Goal: Information Seeking & Learning: Find specific fact

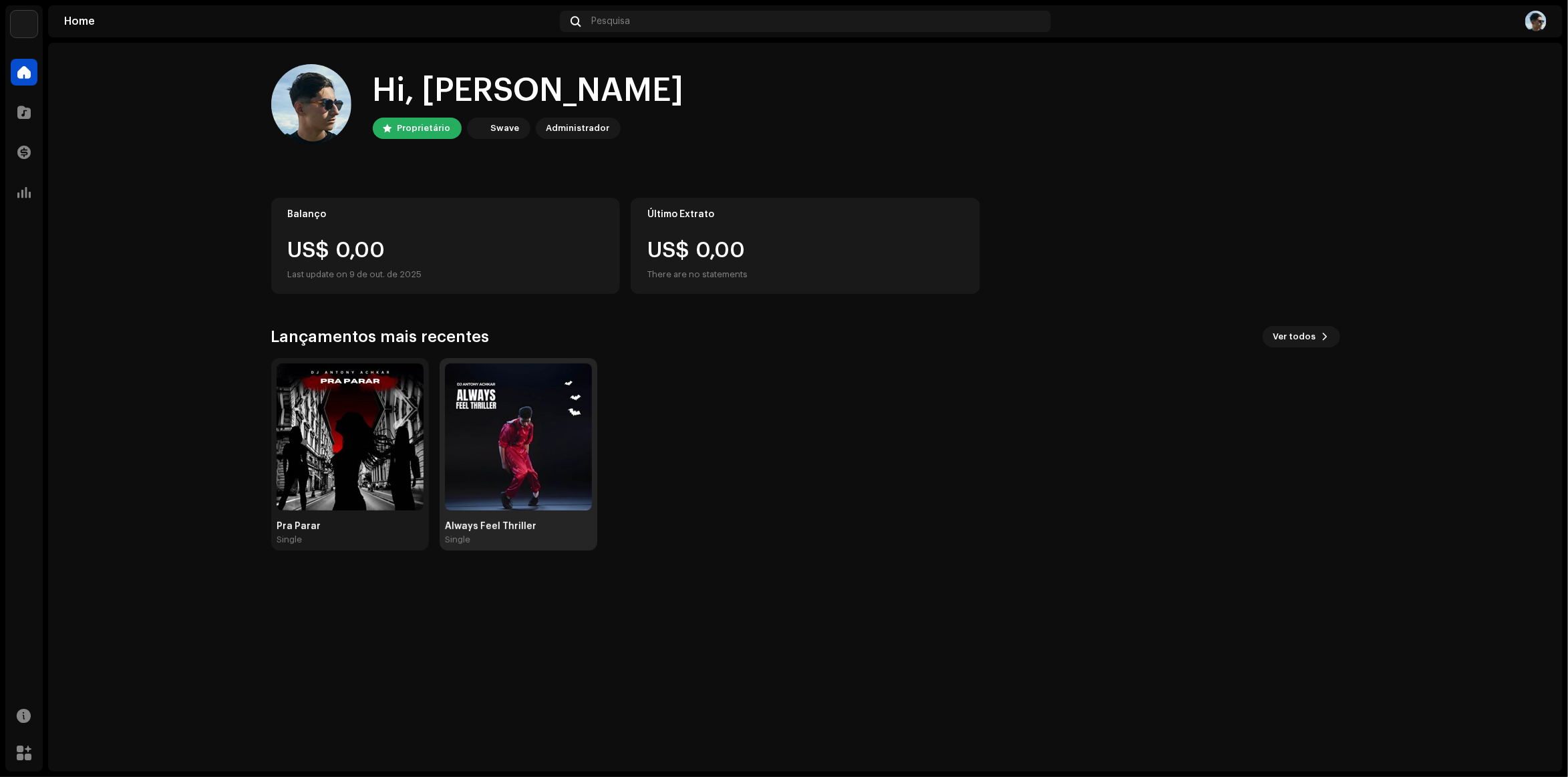
click at [530, 426] on img at bounding box center [518, 436] width 147 height 147
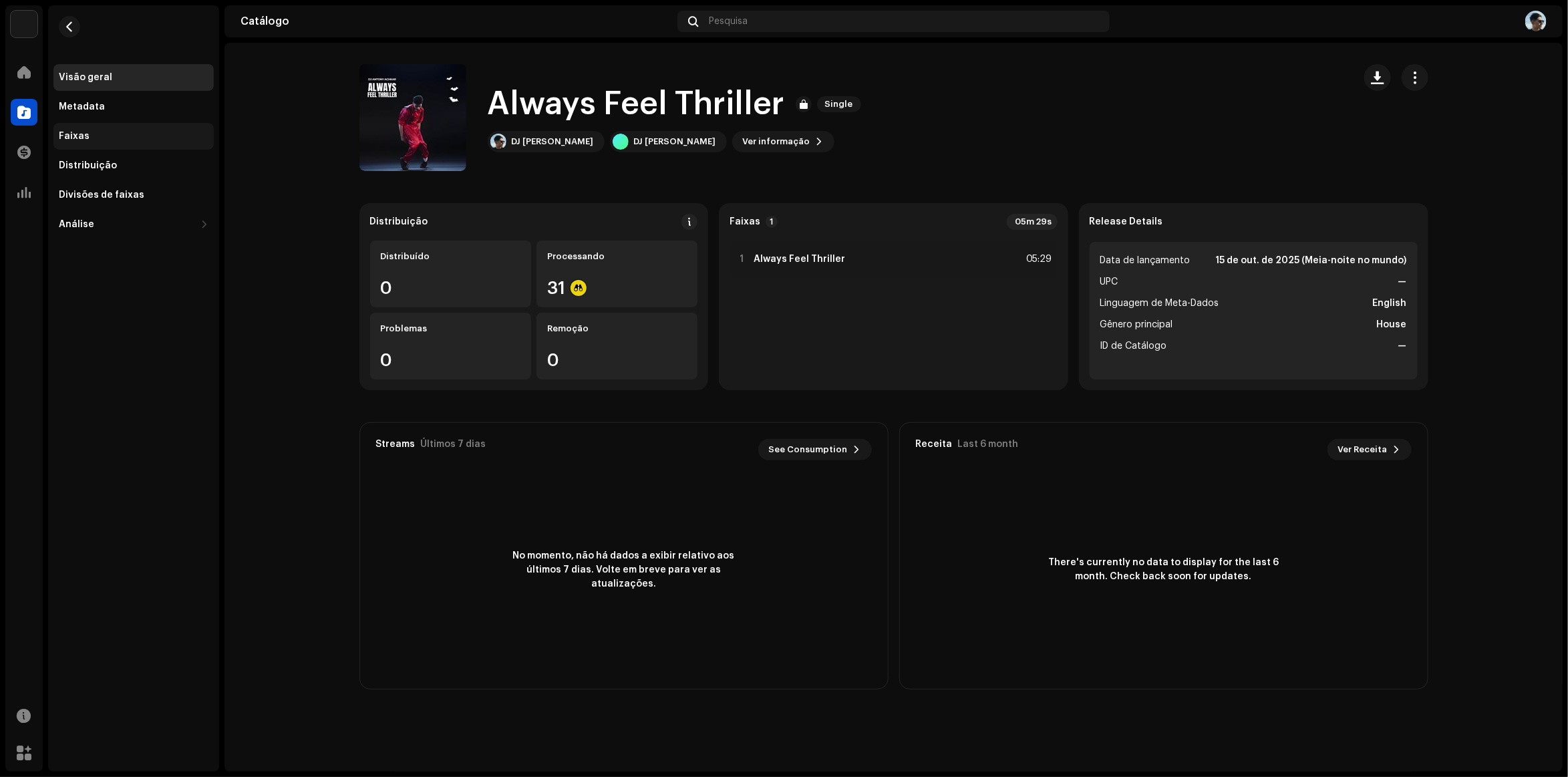
click at [95, 134] on div "Faixas" at bounding box center [133, 136] width 150 height 11
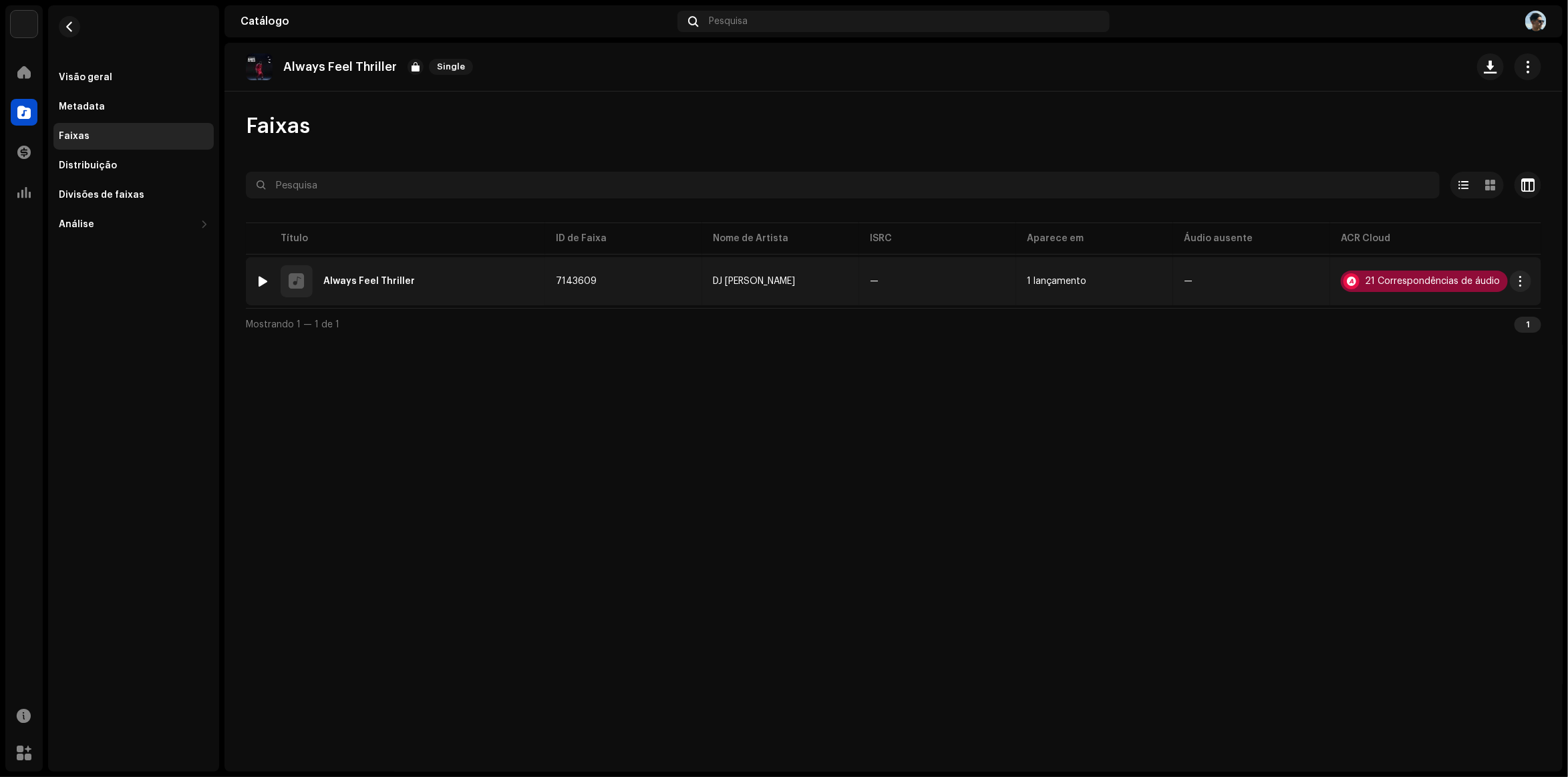
click at [1397, 275] on div "21 Correspondências de áudio" at bounding box center [1425, 281] width 167 height 21
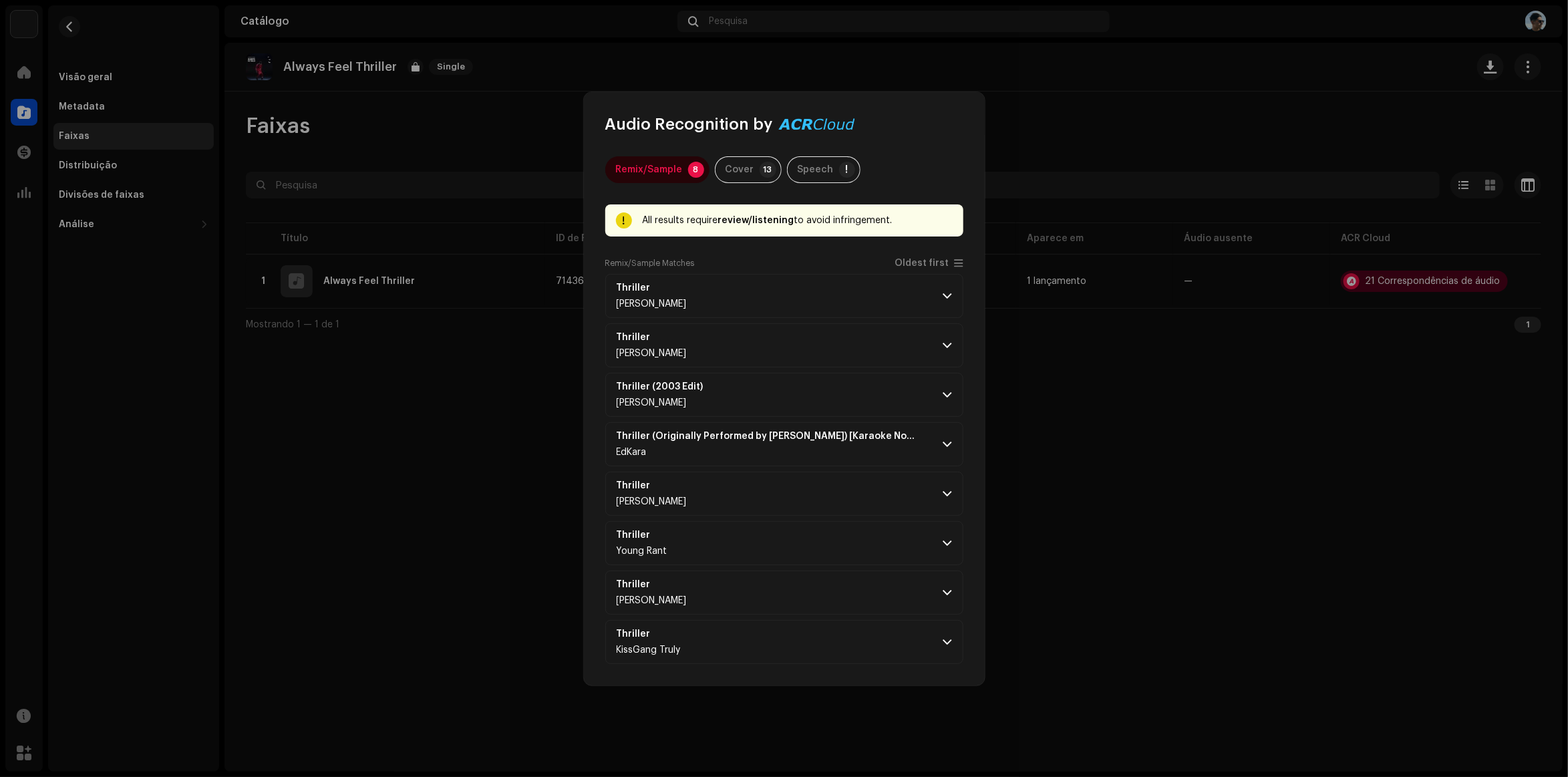
click at [811, 122] on div "Audio Recognition by" at bounding box center [731, 124] width 250 height 21
click at [717, 119] on span "Audio Recognition by" at bounding box center [689, 124] width 168 height 21
click at [766, 169] on p-badge "13" at bounding box center [768, 169] width 17 height 16
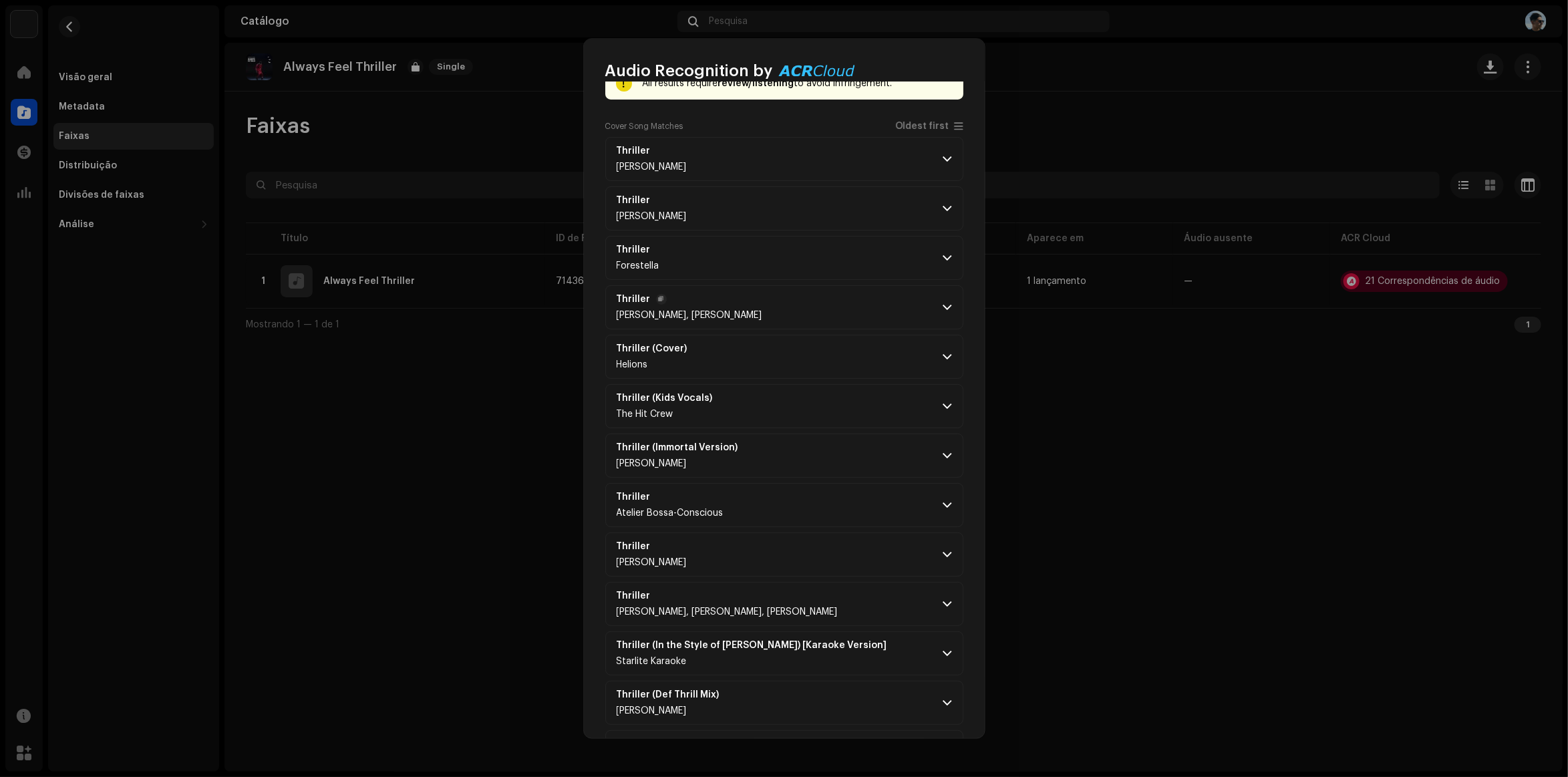
scroll to position [144, 0]
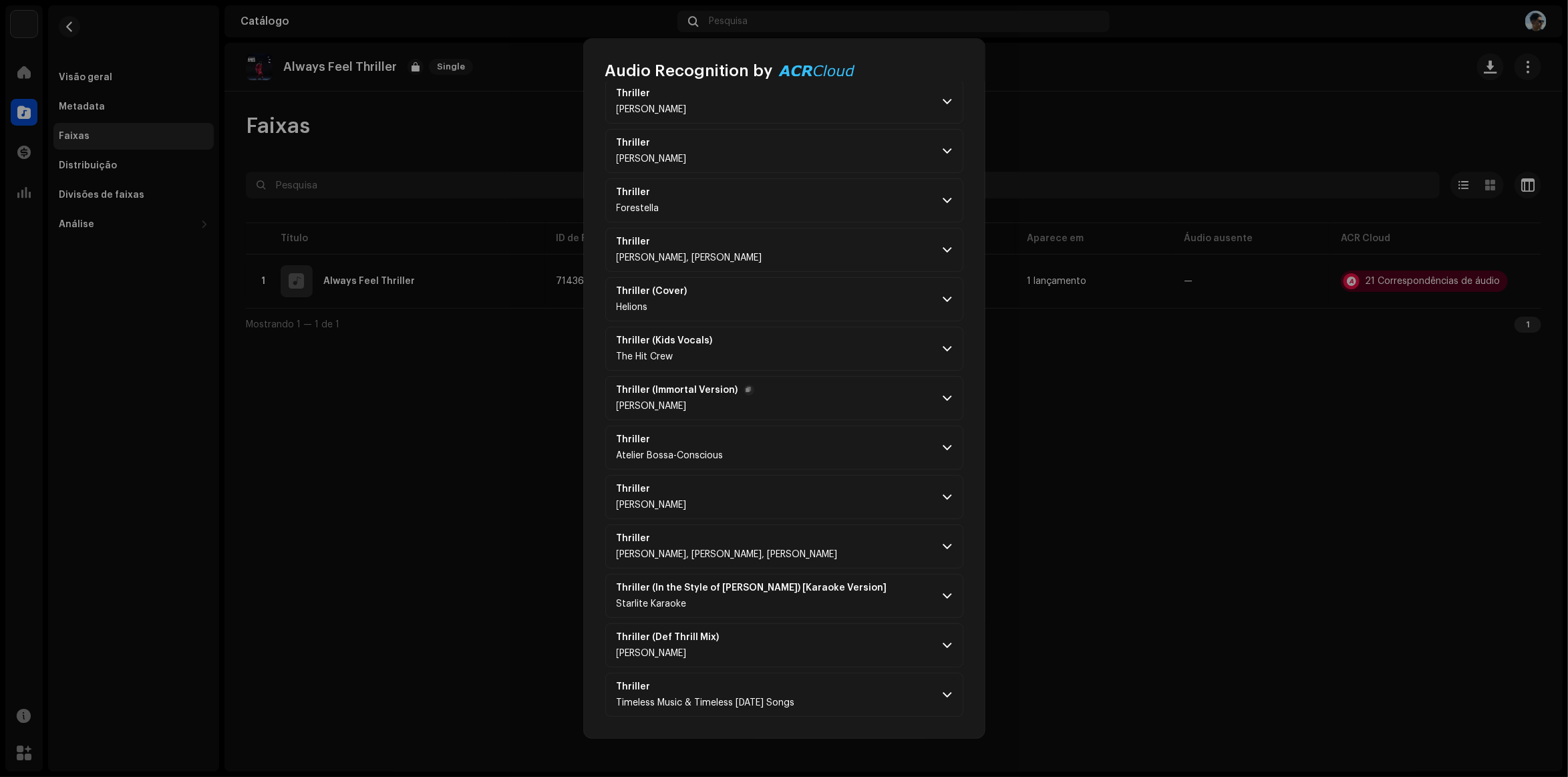
click at [743, 379] on p-accordion-header "Thriller (Immortal Version) [PERSON_NAME]" at bounding box center [785, 398] width 358 height 44
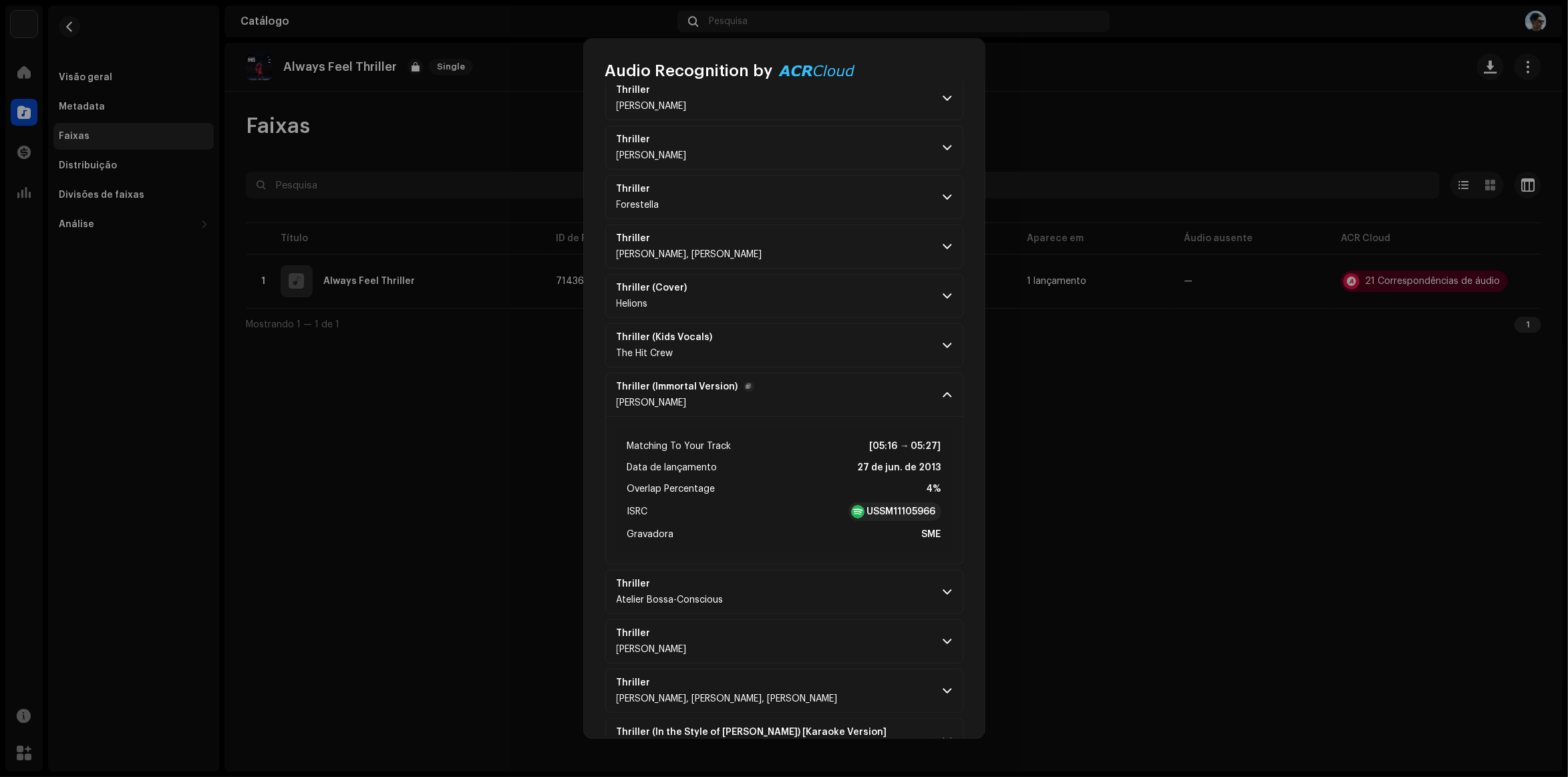
click at [803, 381] on p-accordion-header "Thriller (Immortal Version) [PERSON_NAME]" at bounding box center [785, 395] width 358 height 44
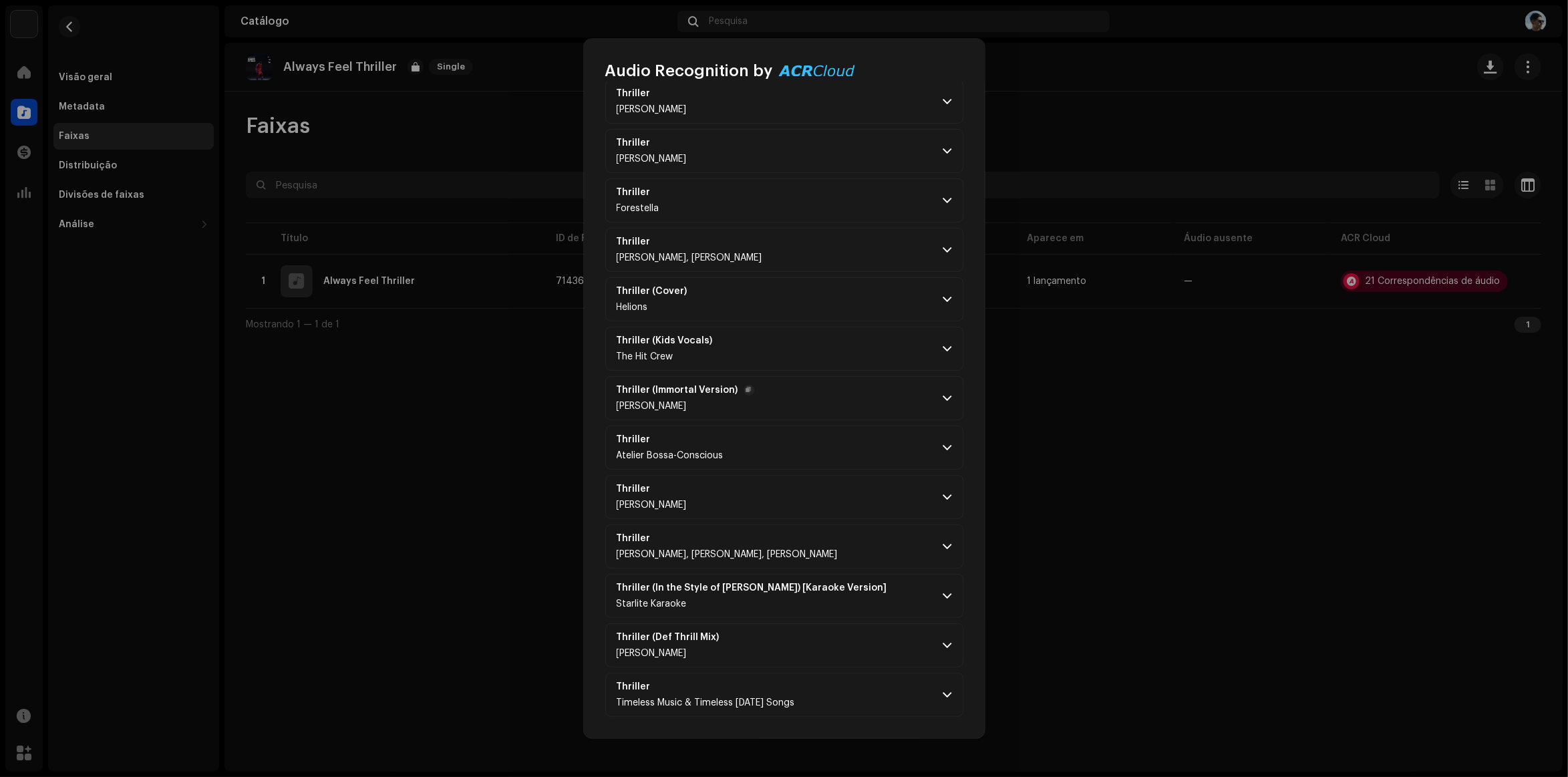
click at [852, 398] on p-accordion-header "Thriller (Immortal Version) [PERSON_NAME]" at bounding box center [785, 398] width 358 height 44
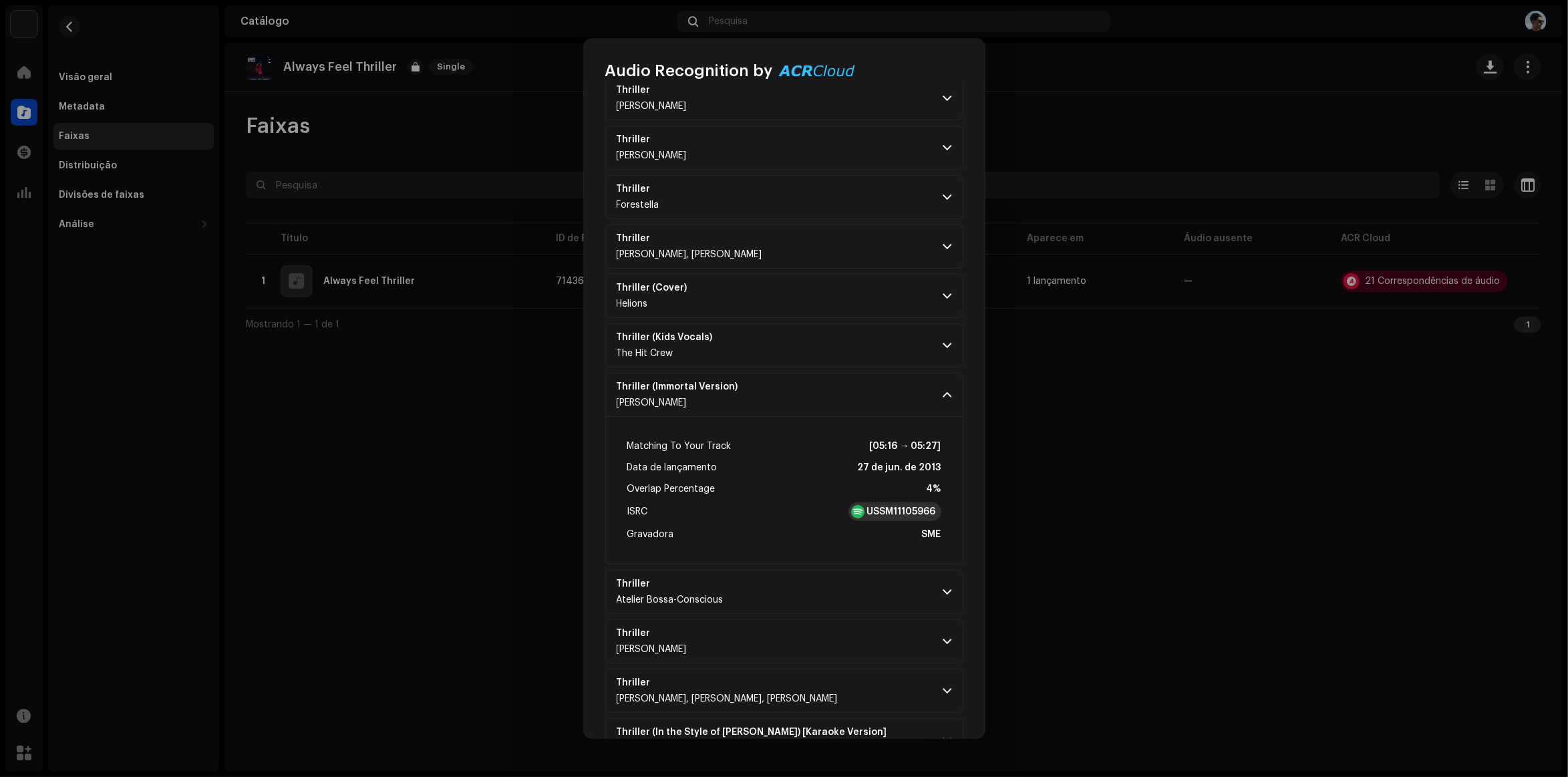
click at [892, 518] on strong "USSM11105966" at bounding box center [901, 511] width 69 height 13
